Goal: Task Accomplishment & Management: Use online tool/utility

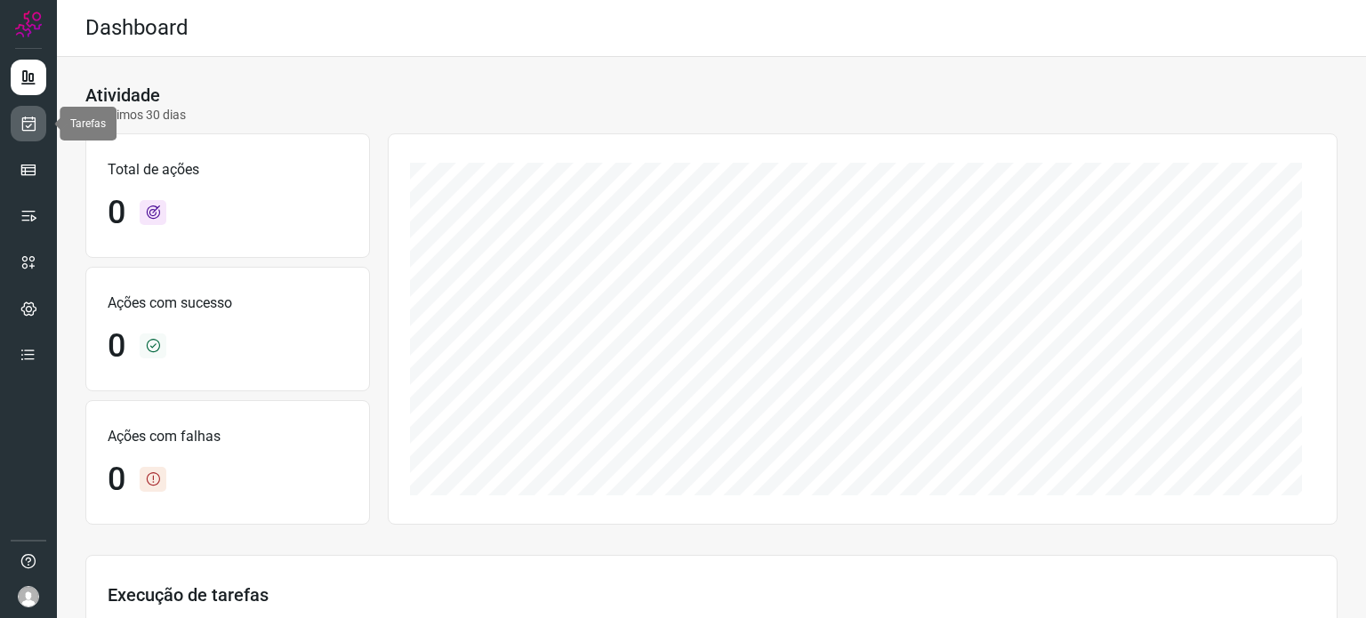
click at [28, 119] on icon at bounding box center [29, 124] width 19 height 18
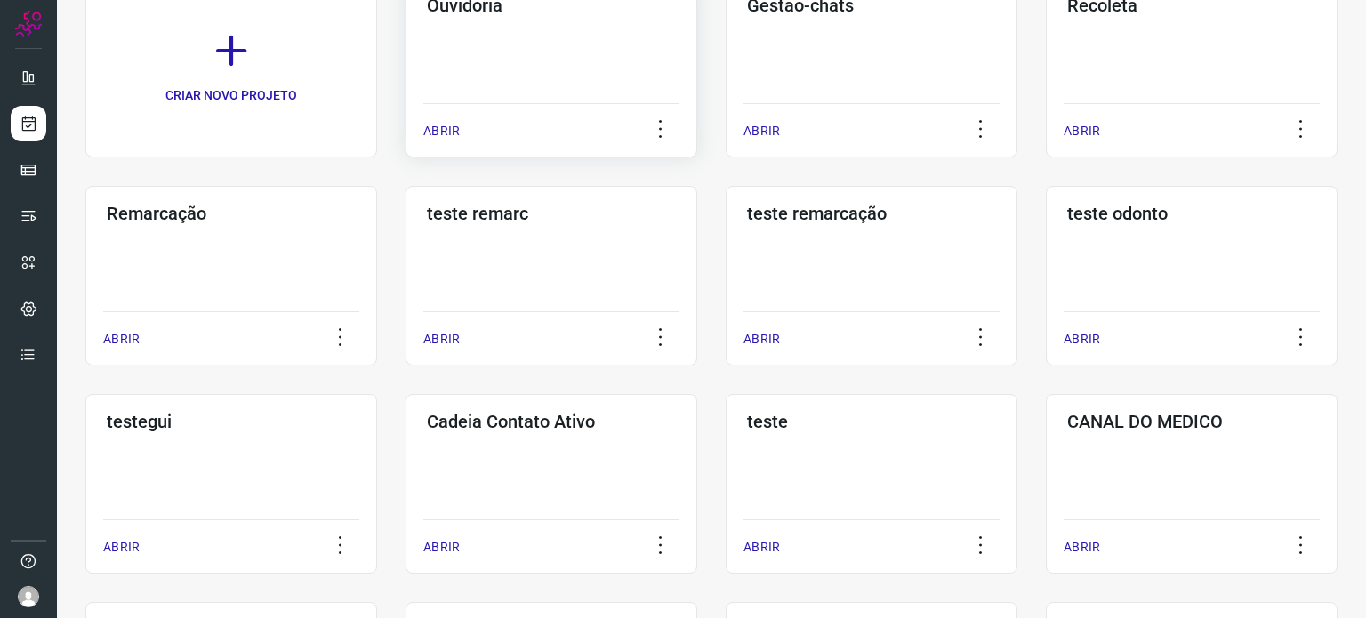
scroll to position [267, 0]
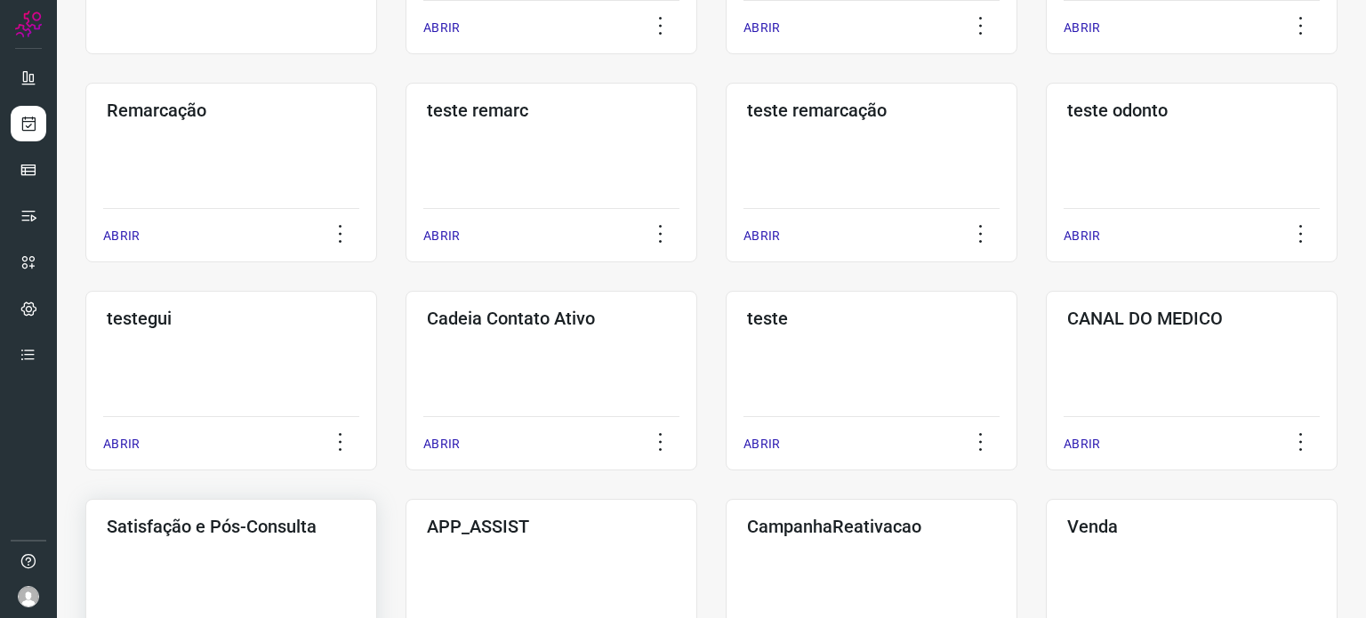
click at [406, 550] on div "Satisfação e Pós-Consulta ABRIR" at bounding box center [552, 589] width 292 height 180
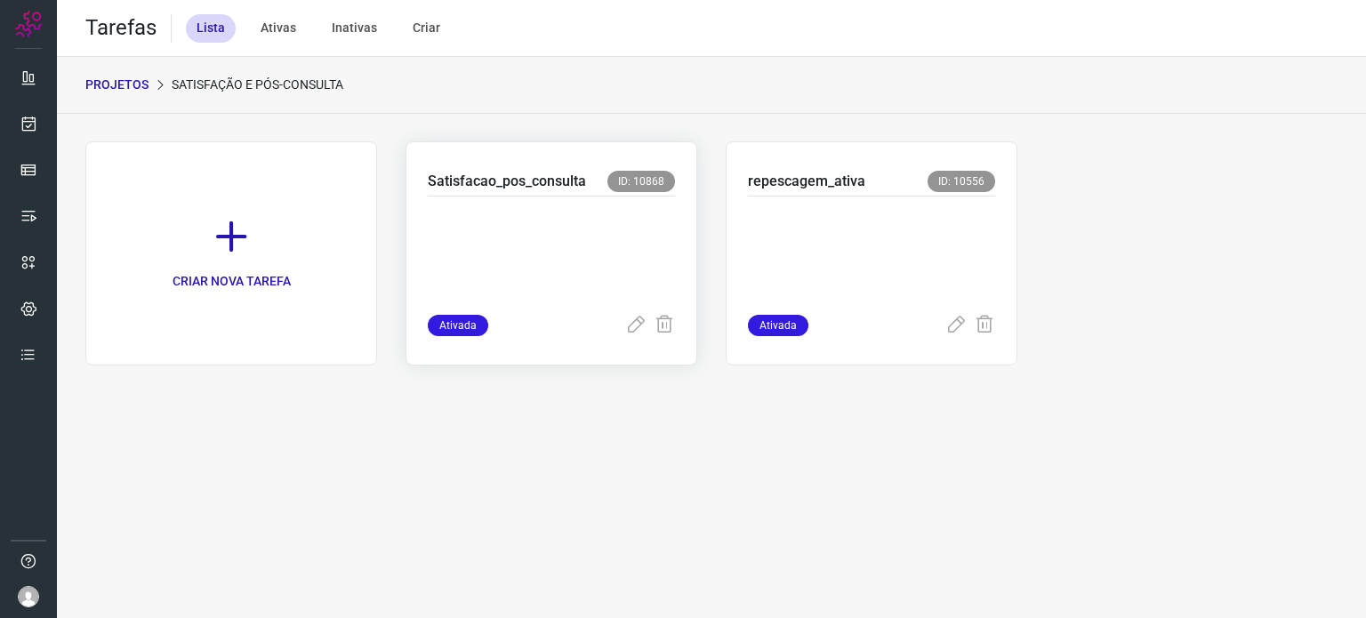
click at [558, 224] on p at bounding box center [551, 251] width 247 height 89
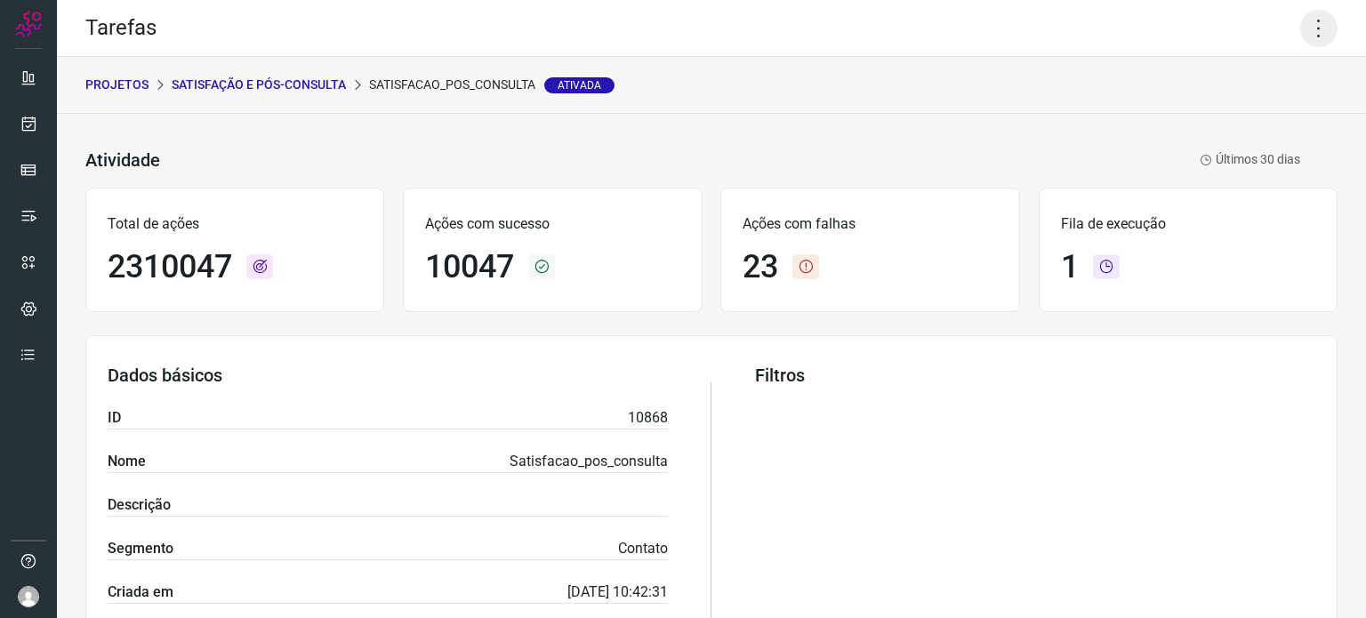
click at [1305, 31] on icon at bounding box center [1318, 28] width 37 height 37
click at [1213, 119] on li "Executar" at bounding box center [1242, 116] width 162 height 28
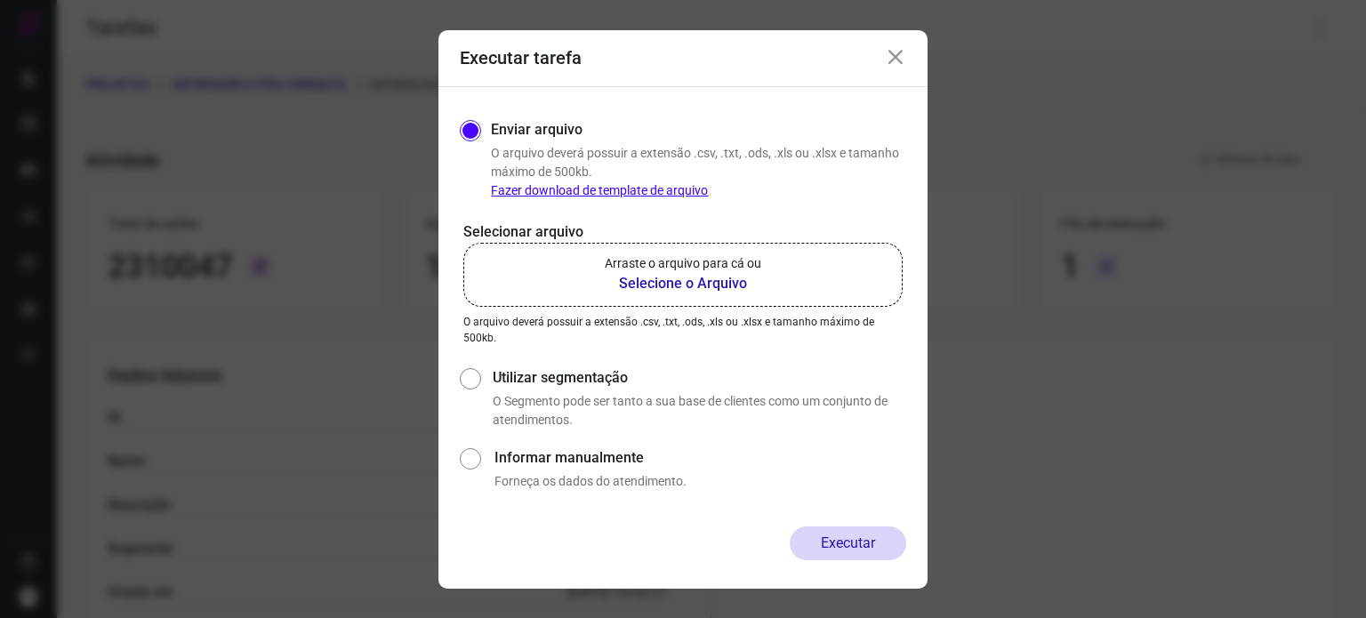
click at [795, 255] on label "Arraste o arquivo para cá ou Selecione o Arquivo" at bounding box center [682, 275] width 439 height 64
click at [0, 0] on input "Arraste o arquivo para cá ou Selecione o Arquivo" at bounding box center [0, 0] width 0 height 0
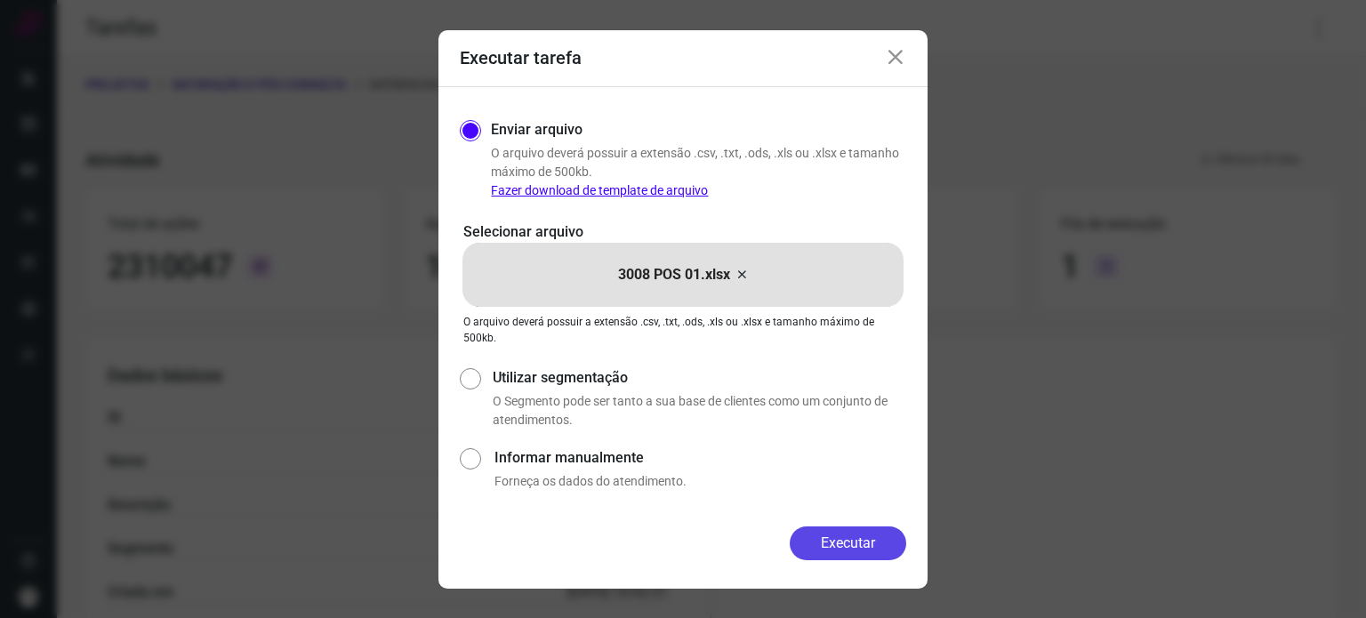
click at [830, 537] on button "Executar" at bounding box center [848, 543] width 116 height 34
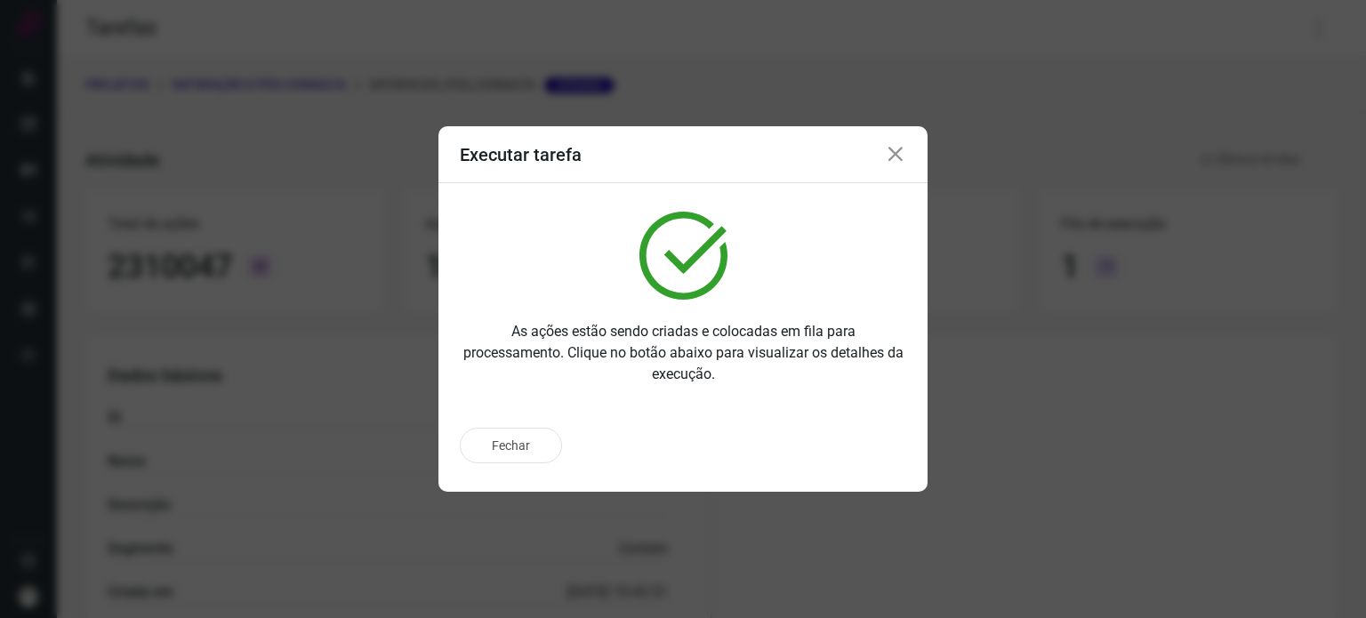
click at [836, 451] on div "Fechar" at bounding box center [683, 446] width 446 height 36
click at [836, 451] on p "Ir para execução" at bounding box center [828, 446] width 93 height 19
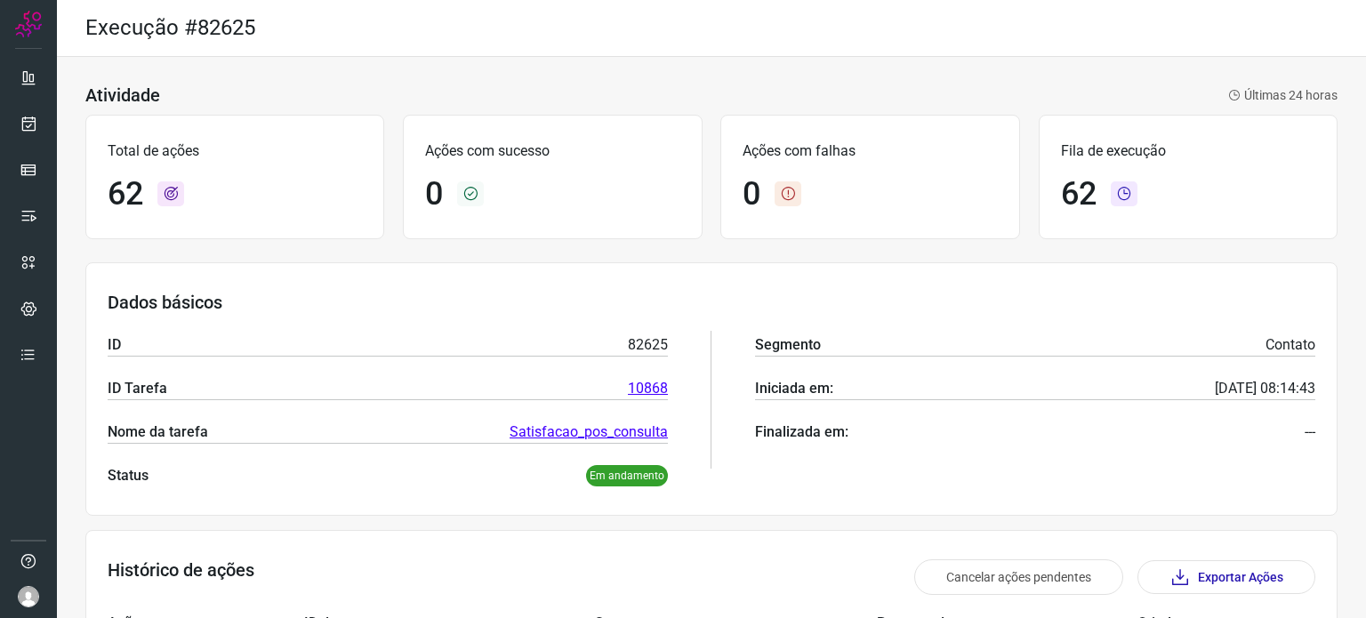
click at [654, 177] on div "0" at bounding box center [552, 194] width 254 height 38
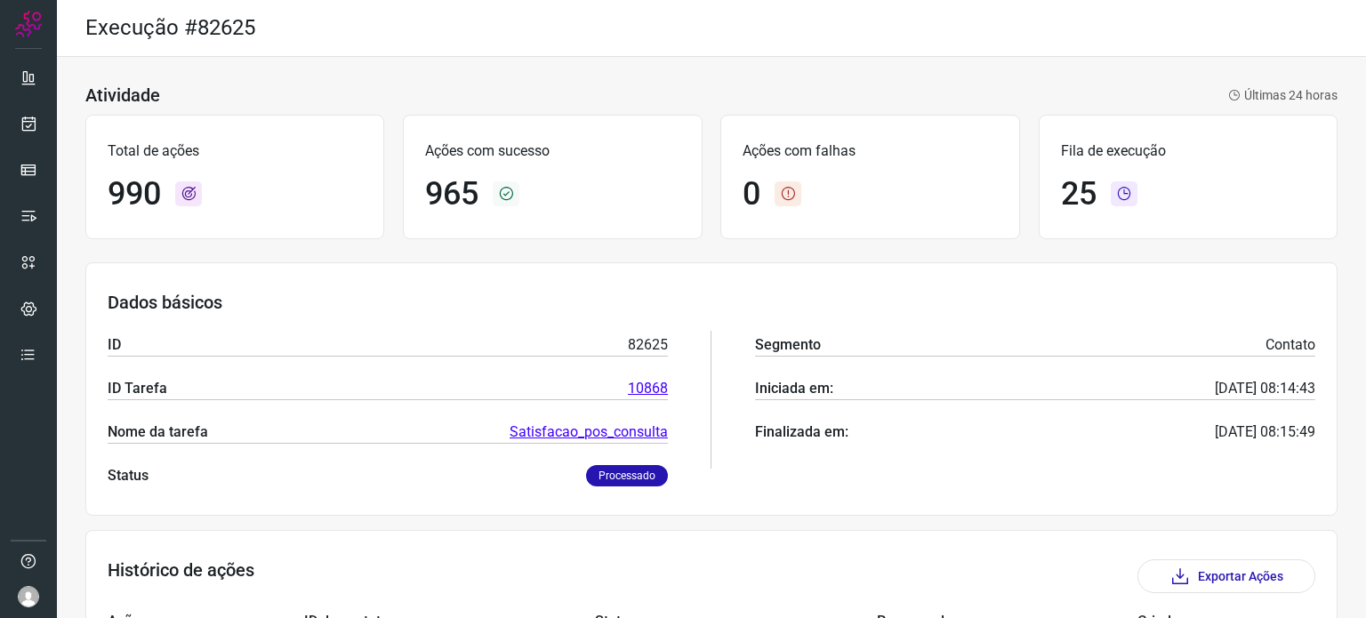
click at [834, 563] on div "Histórico de ações Exportar Ações" at bounding box center [712, 576] width 1208 height 34
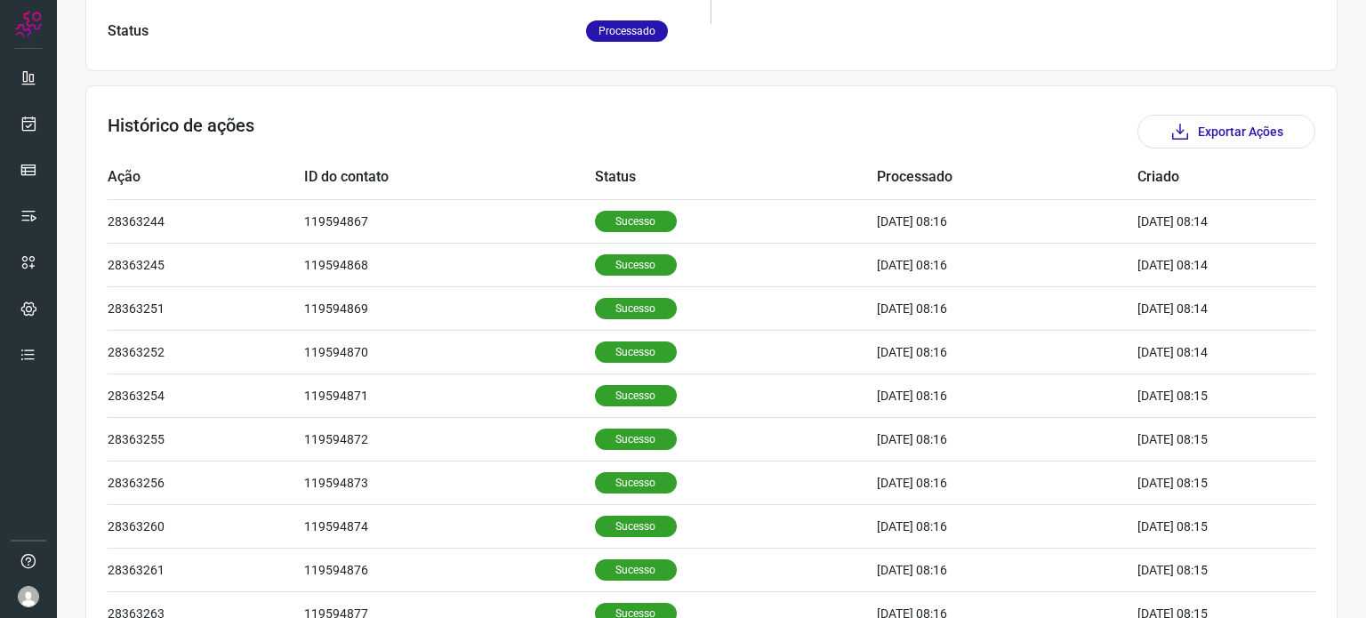
scroll to position [267, 0]
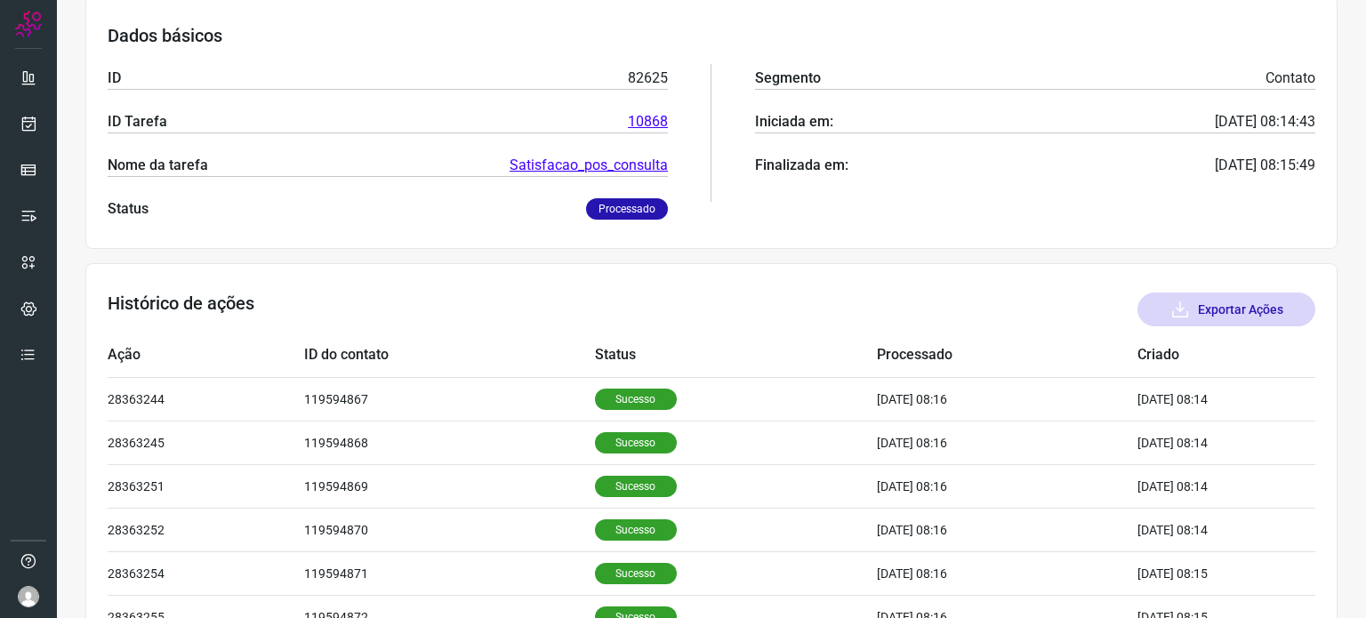
click at [1234, 315] on button "Exportar Ações" at bounding box center [1226, 310] width 178 height 34
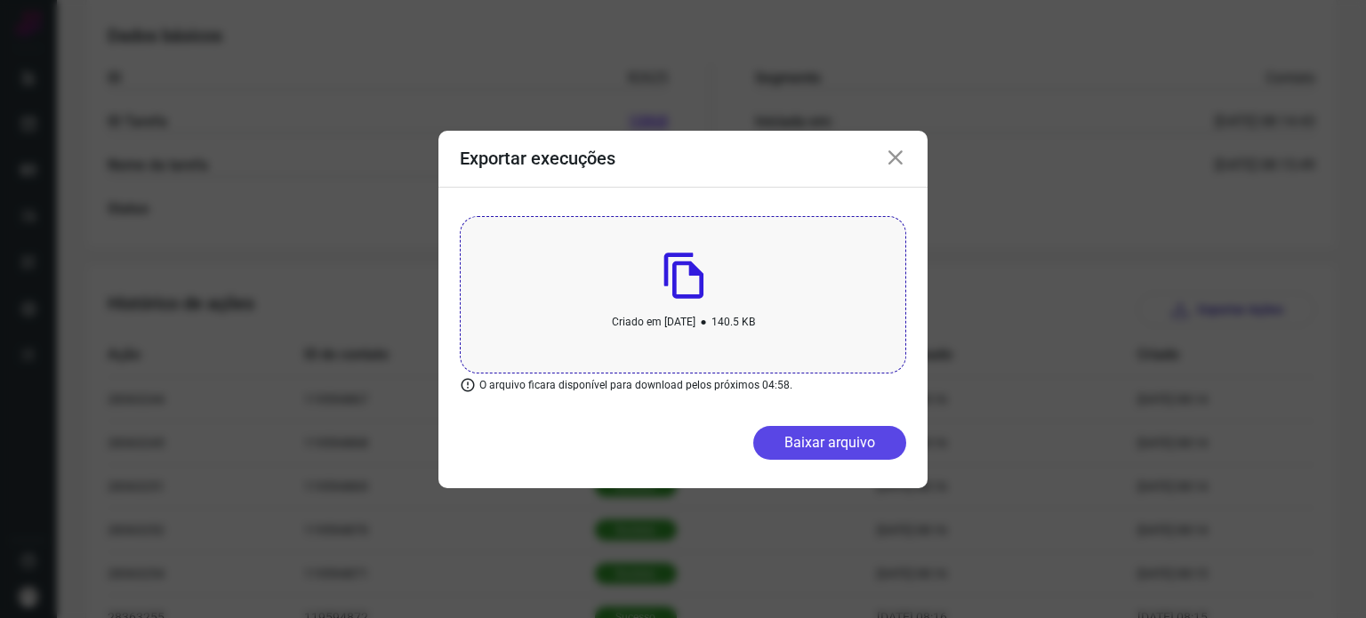
click at [868, 433] on button "Baixar arquivo" at bounding box center [829, 443] width 153 height 34
click at [888, 149] on icon at bounding box center [895, 158] width 21 height 21
